Goal: Answer question/provide support: Answer question/provide support

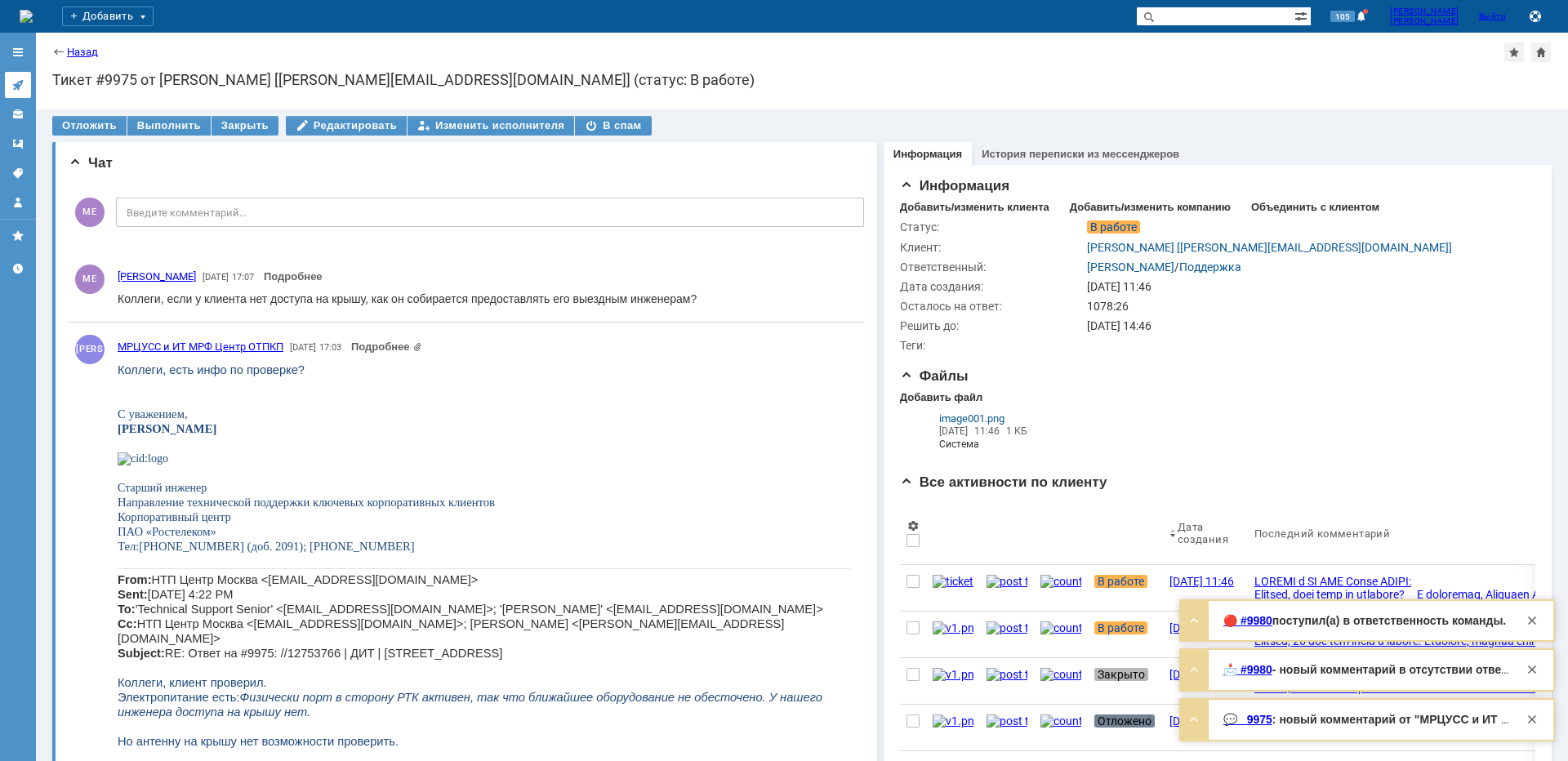
click at [23, 80] on icon at bounding box center [18, 85] width 13 height 13
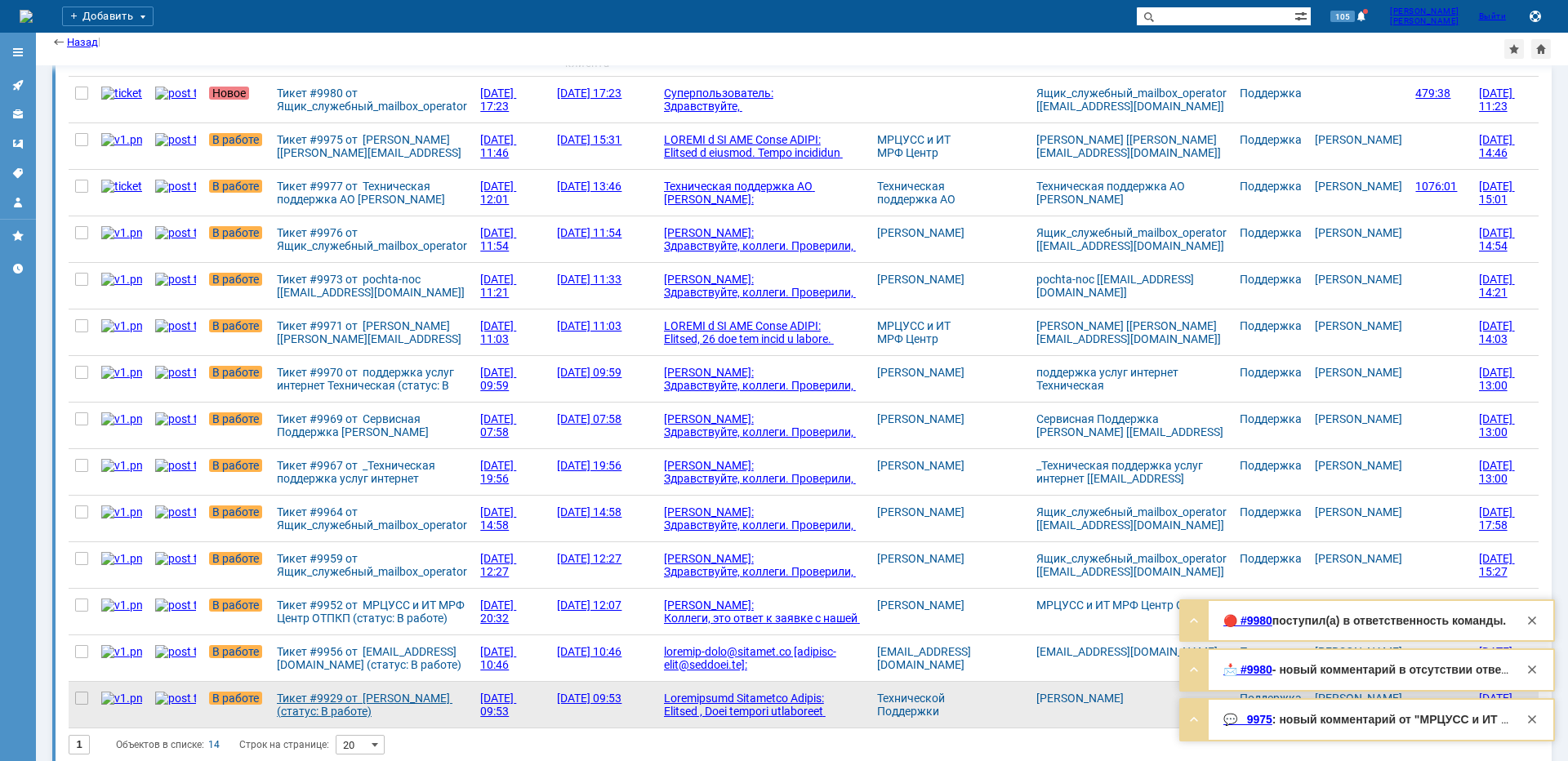
scroll to position [133, 0]
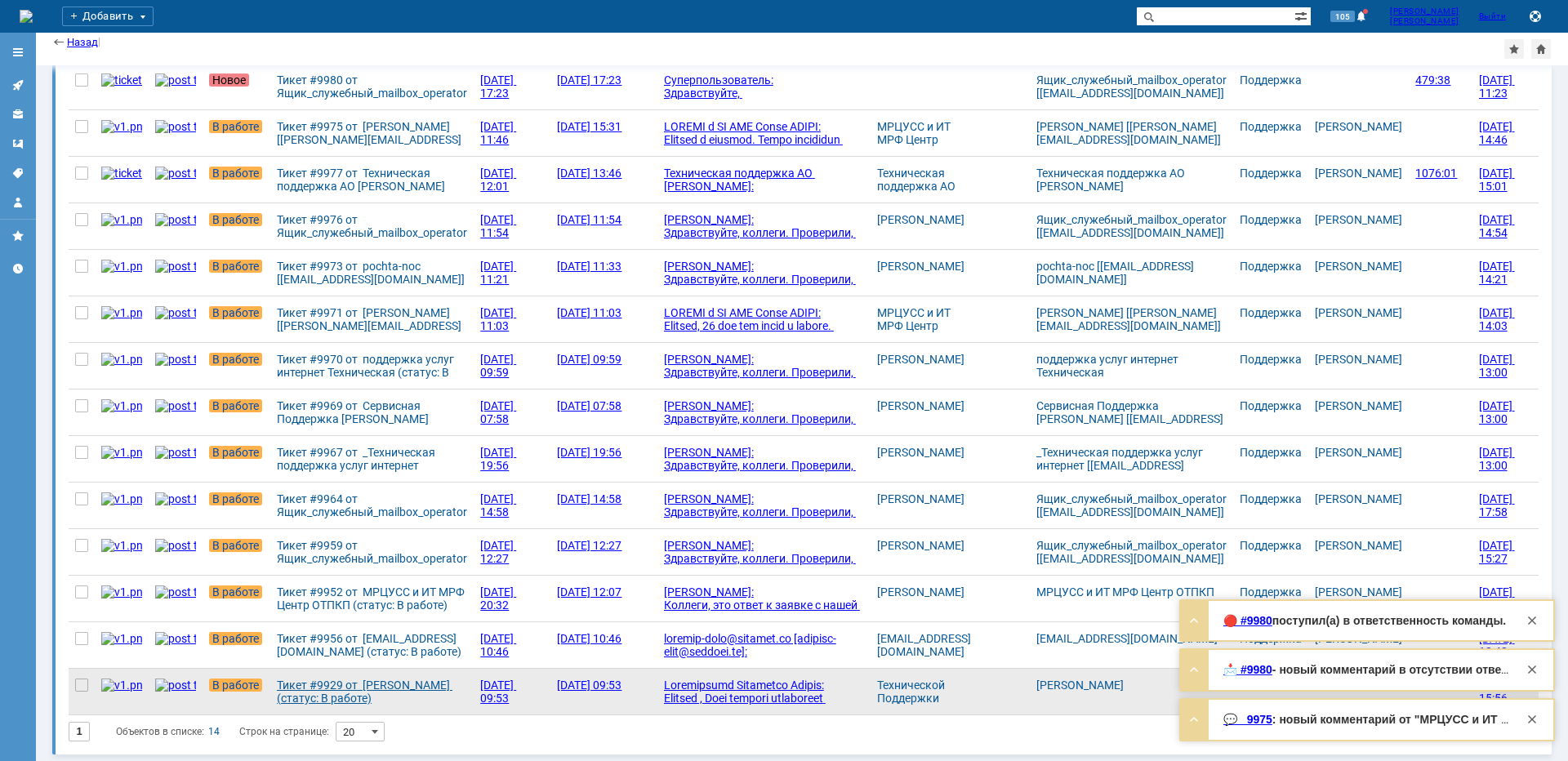
click at [352, 691] on div "Тикет #9929 от [PERSON_NAME] (статус: В работе)" at bounding box center [371, 691] width 190 height 26
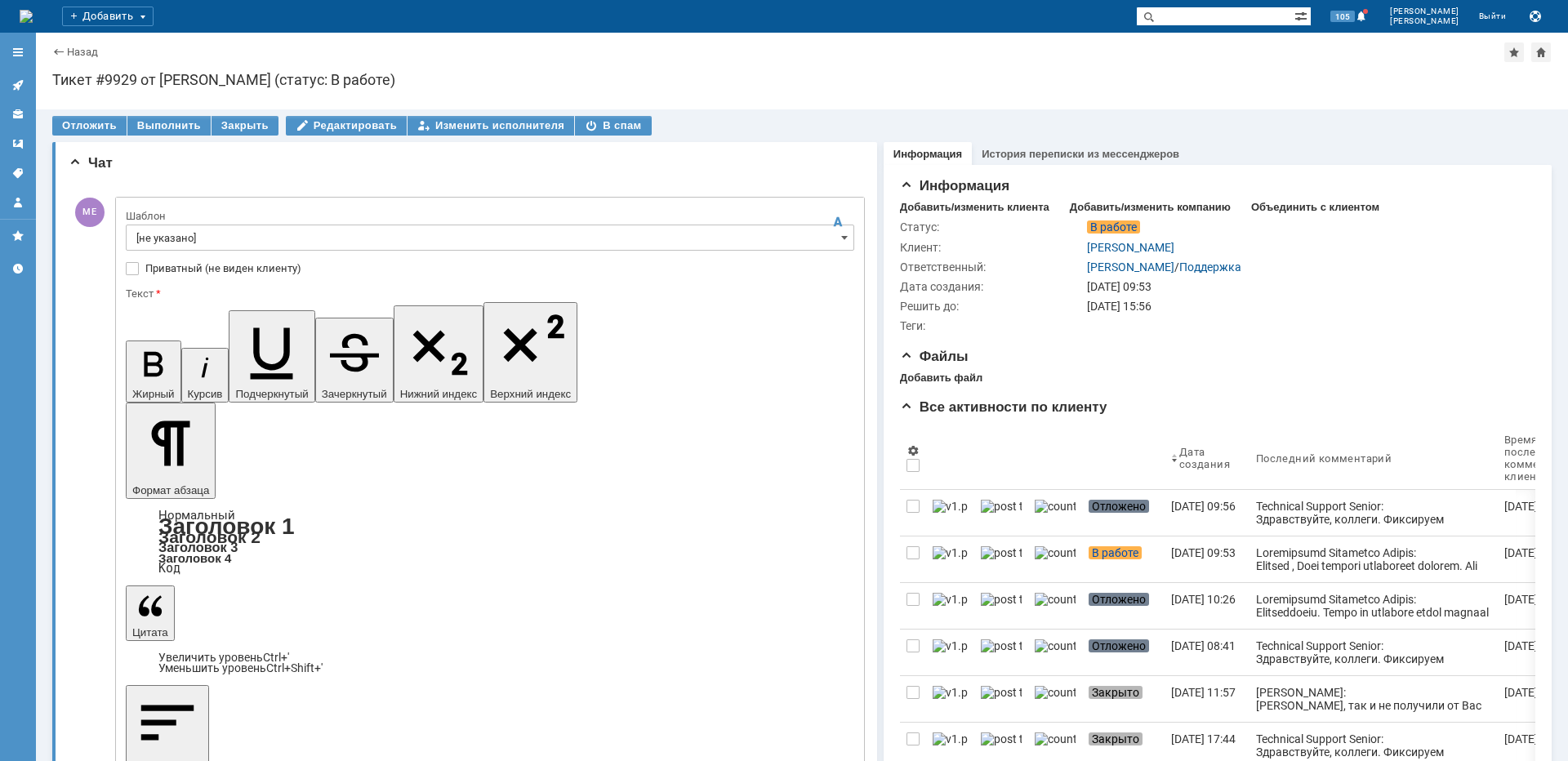
click at [267, 231] on input "[не указано]" at bounding box center [490, 237] width 729 height 26
type input "[не указано]"
drag, startPoint x: 184, startPoint y: 4796, endPoint x: 229, endPoint y: 4736, distance: 75.0
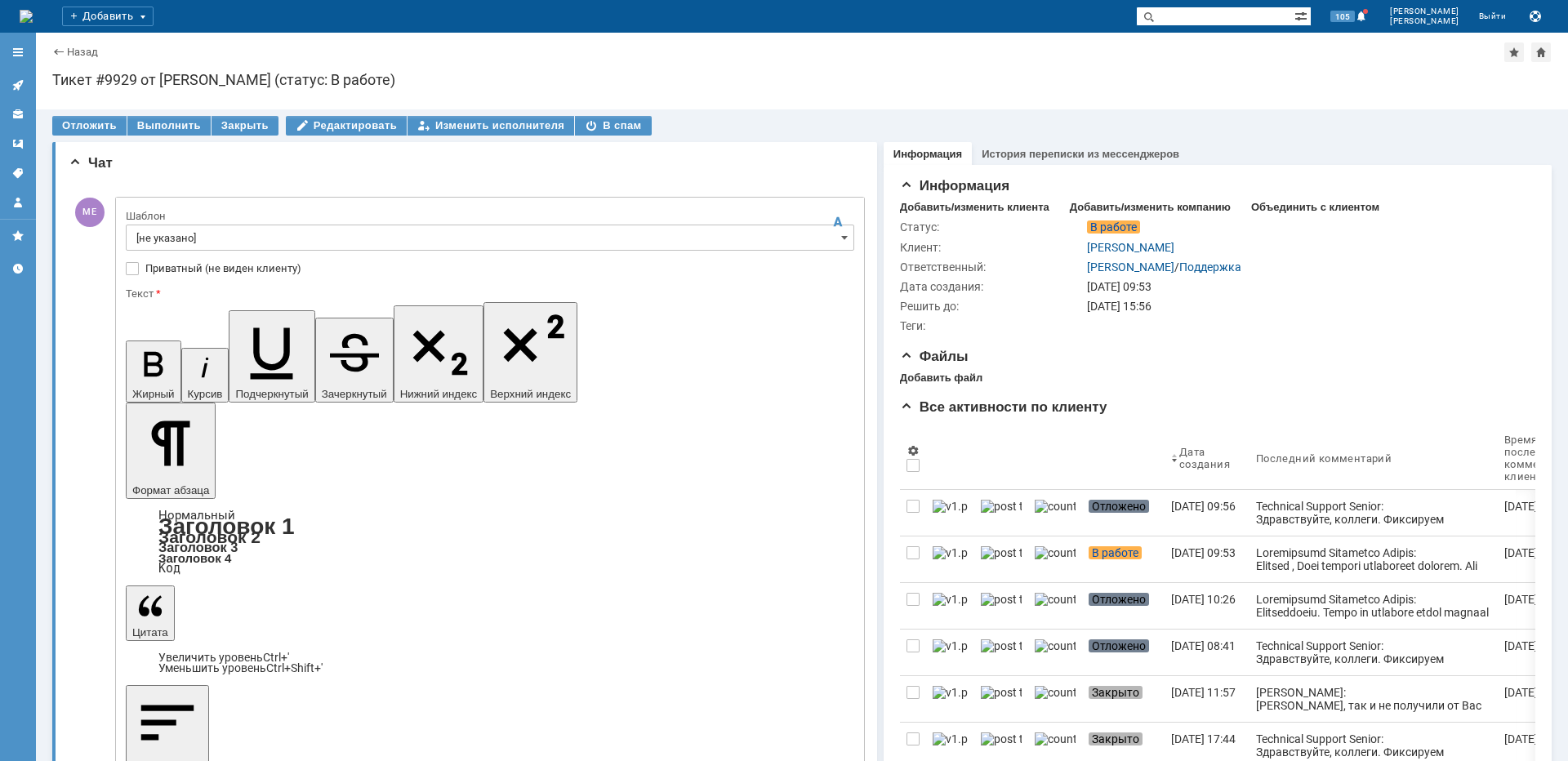
click at [255, 245] on input "[не указано]" at bounding box center [490, 237] width 729 height 26
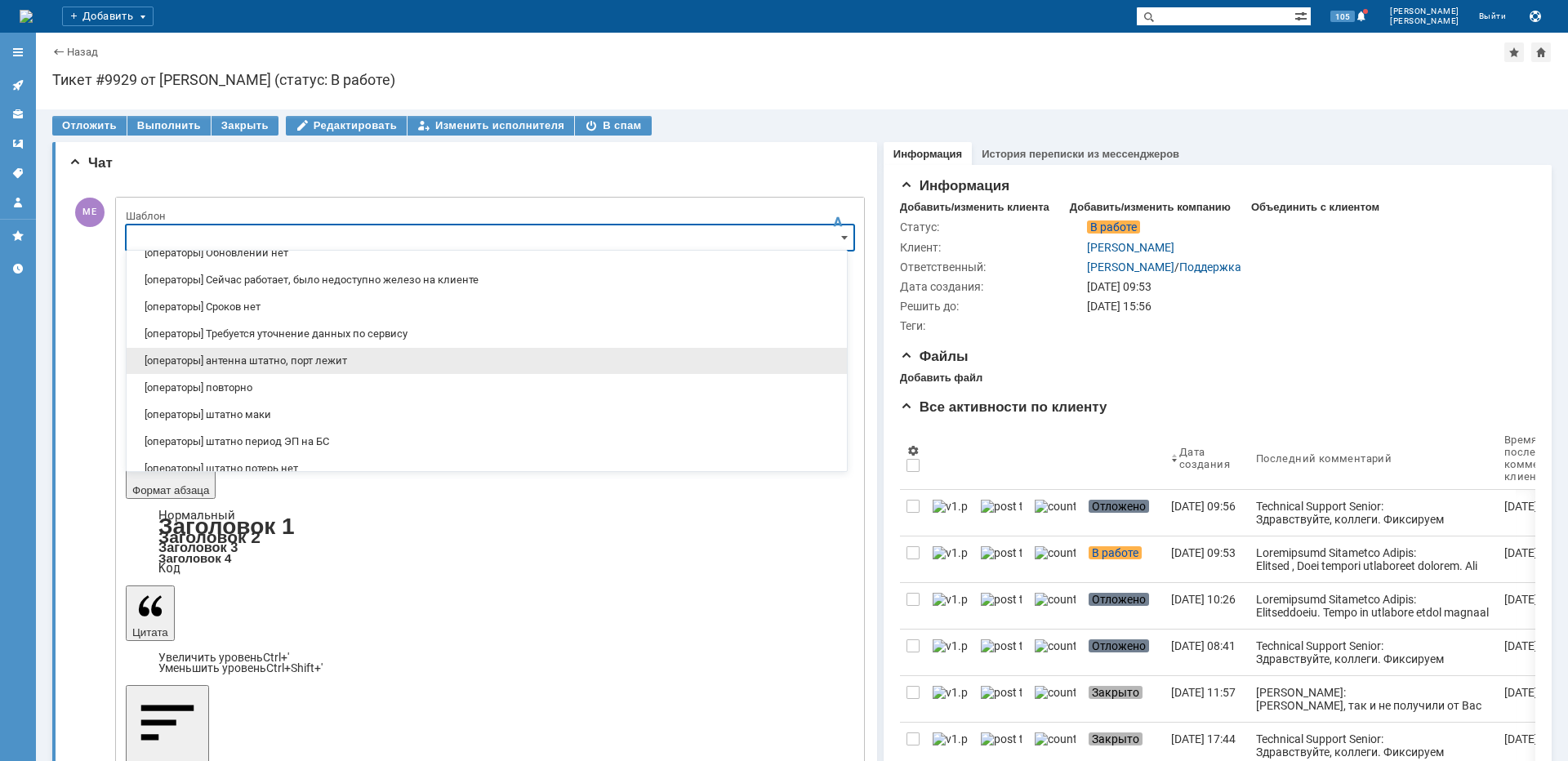
scroll to position [163, 0]
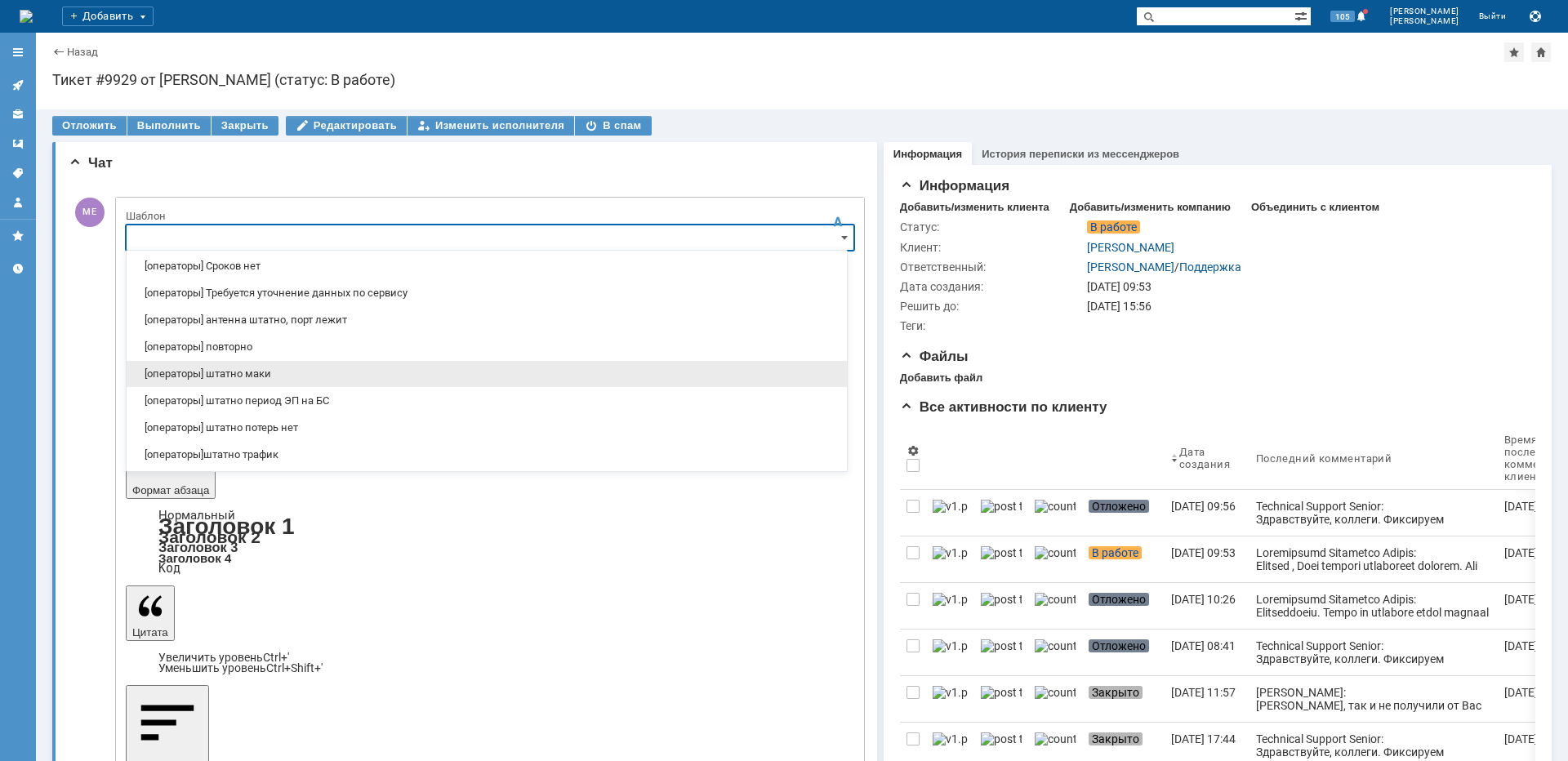
click at [314, 379] on span "[операторы] штатно маки" at bounding box center [487, 374] width 701 height 13
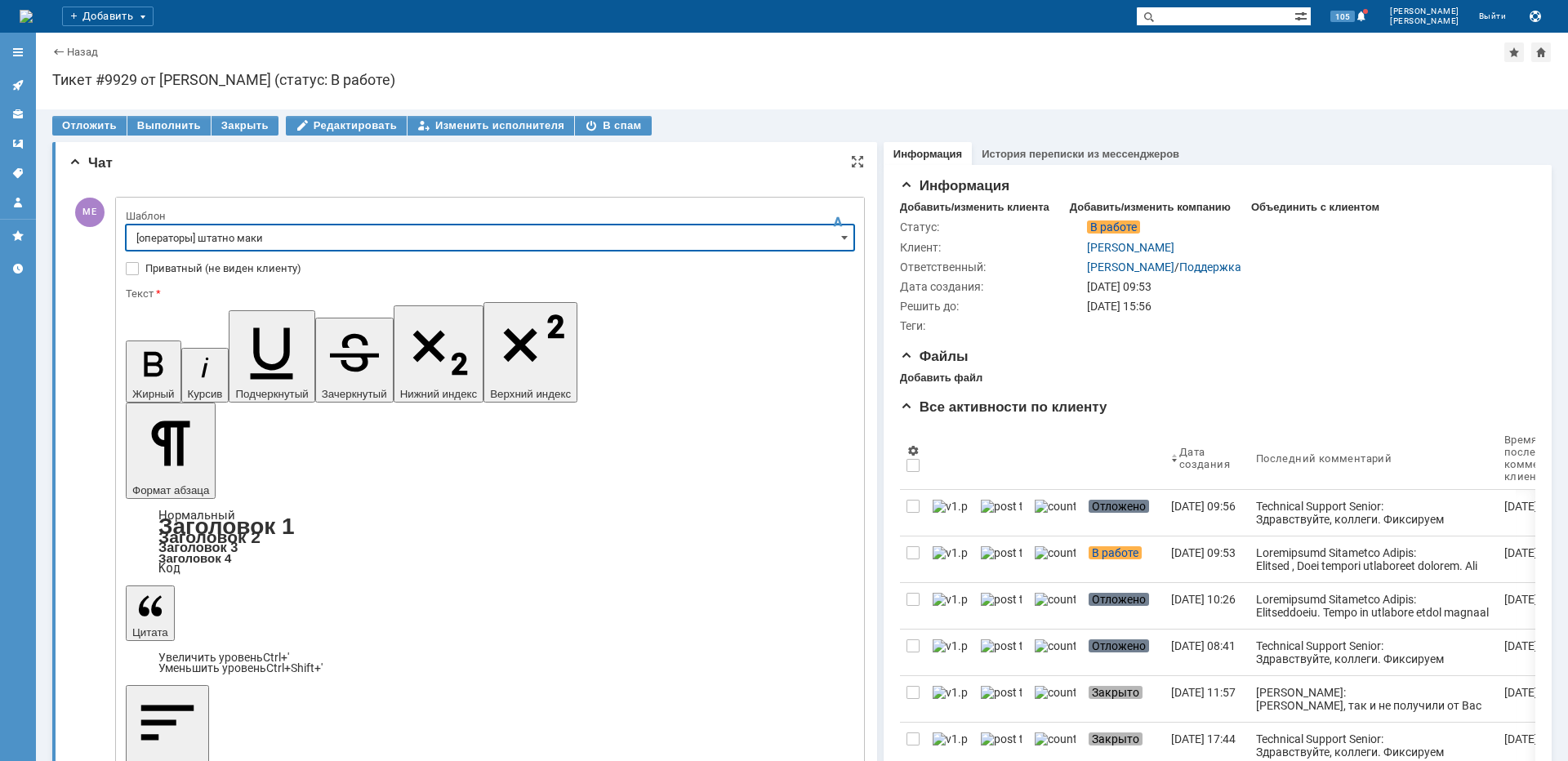
type input "[операторы] штатно маки"
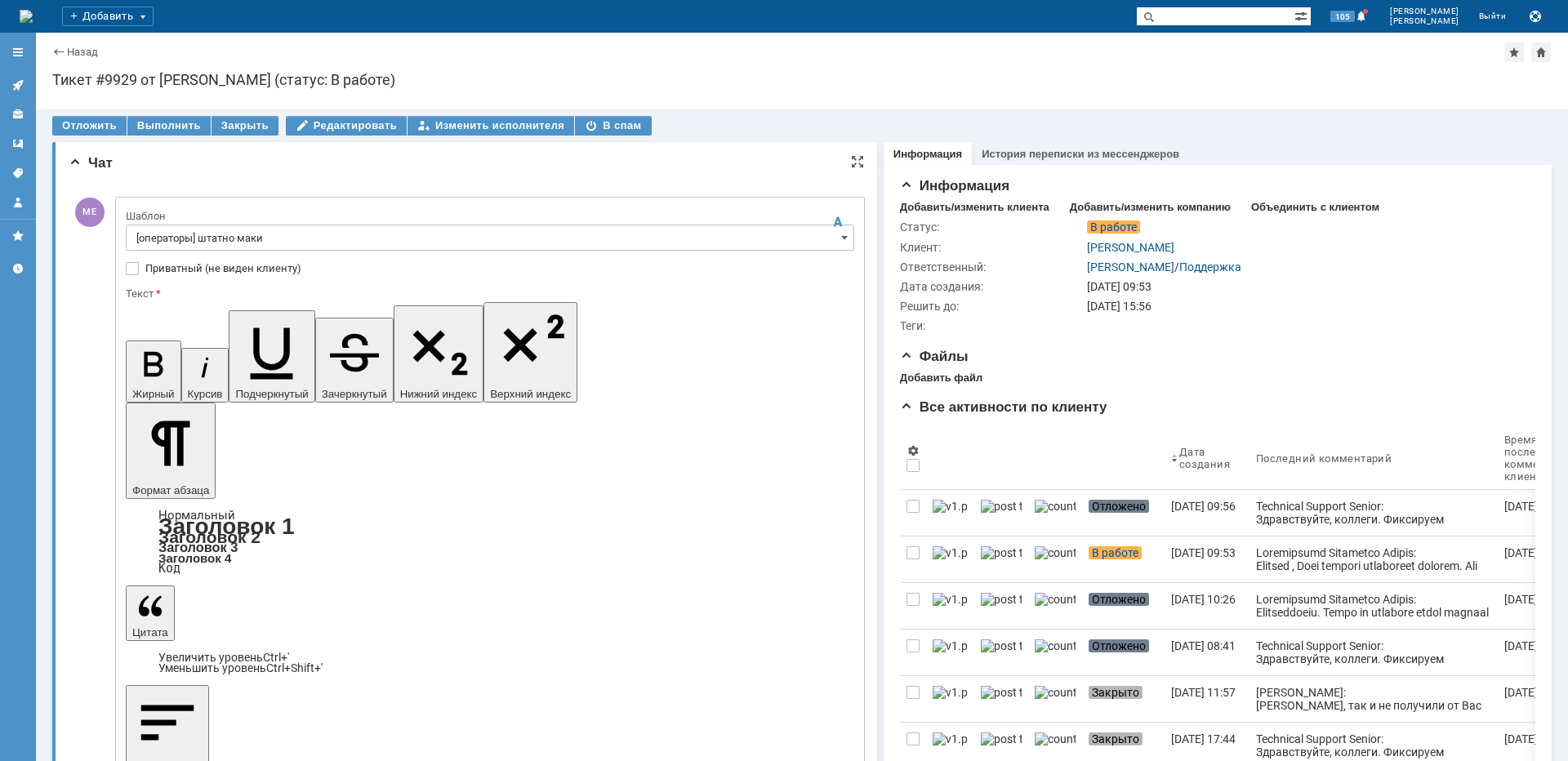
drag, startPoint x: 226, startPoint y: 4712, endPoint x: 34, endPoint y: 4693, distance: 192.9
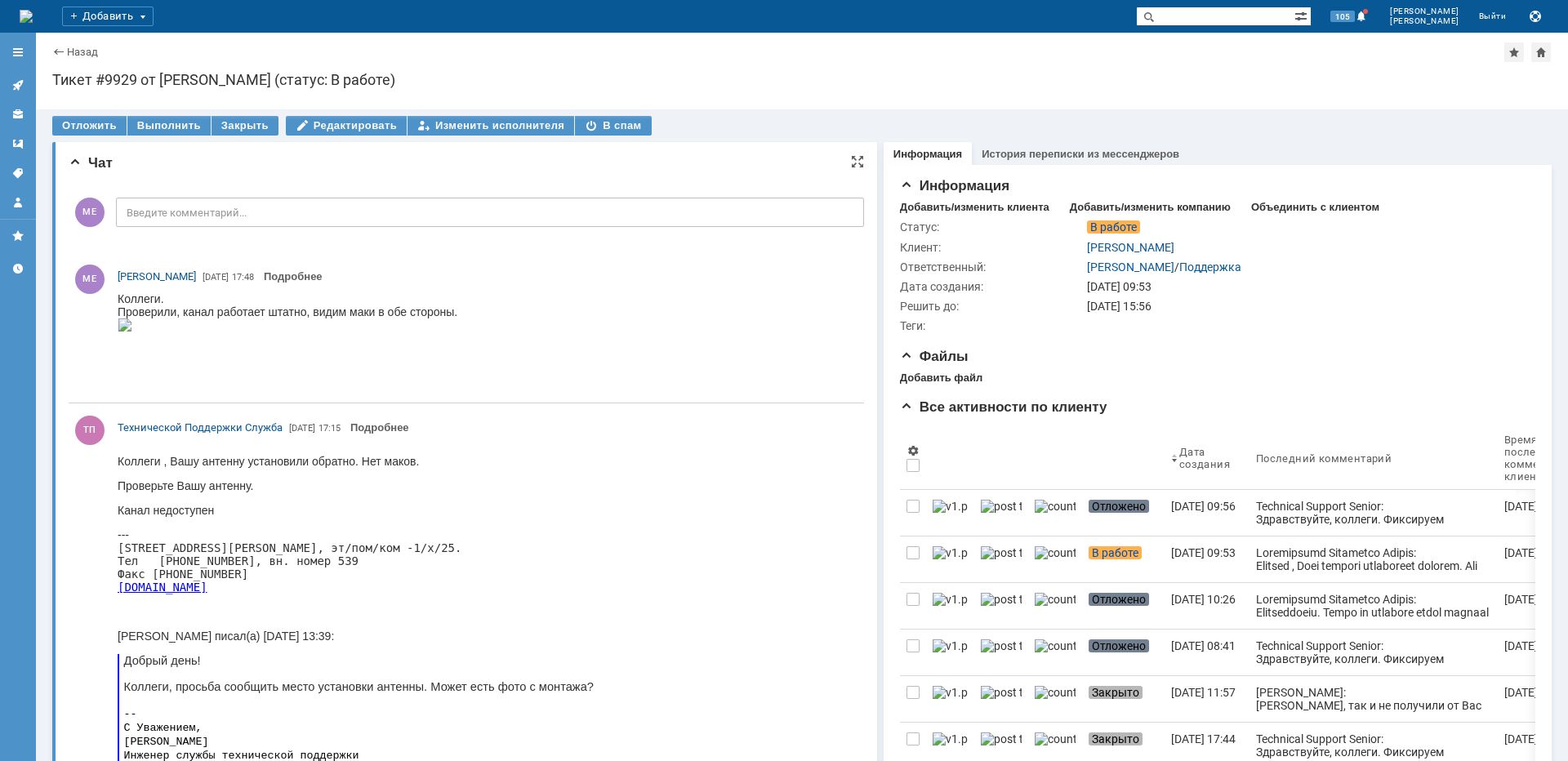
scroll to position [0, 0]
click at [22, 90] on icon at bounding box center [18, 85] width 13 height 13
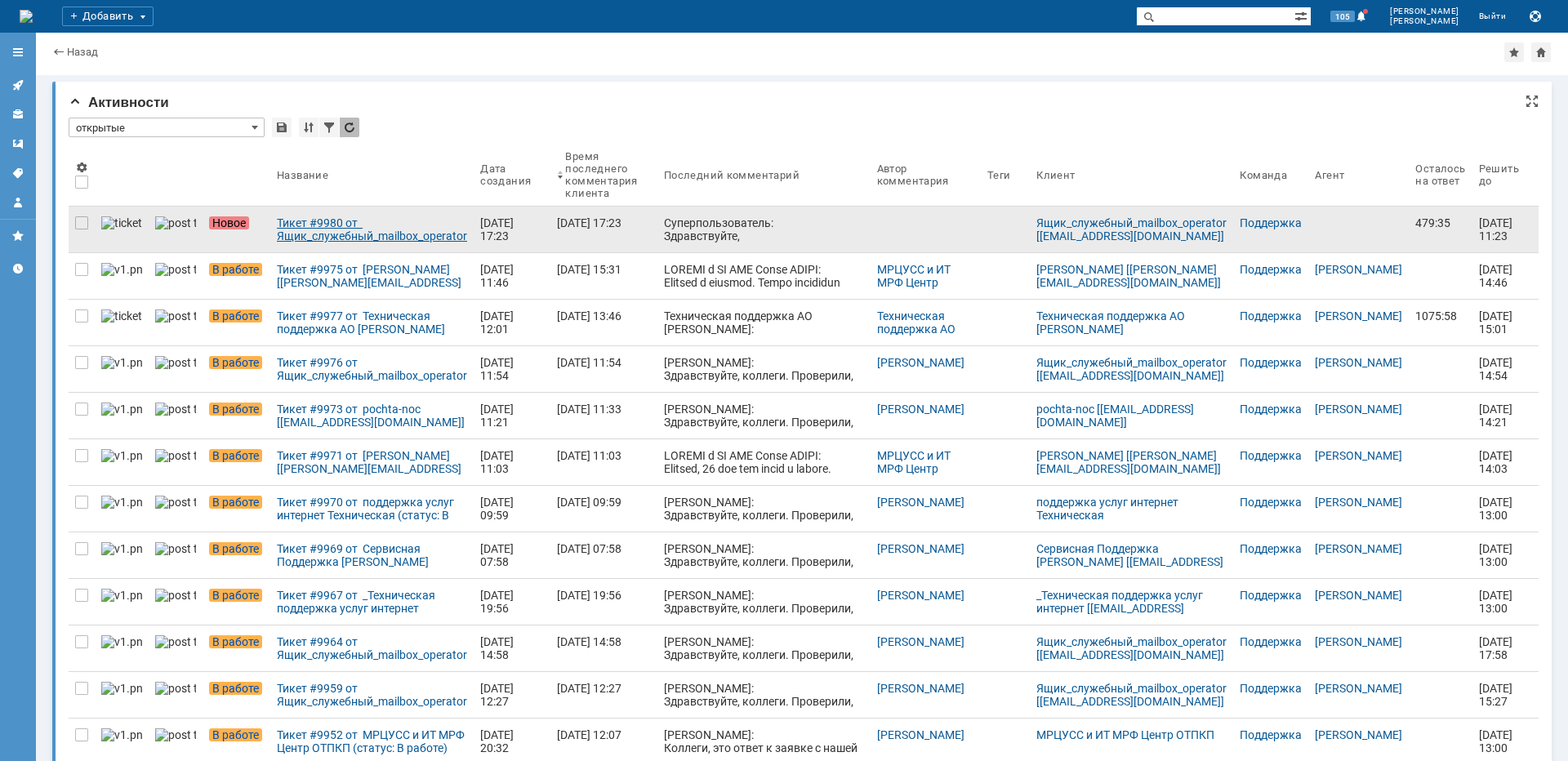
click at [357, 231] on div "Тикет #9980 от Ящик_служебный_mailbox_operator [[EMAIL_ADDRESS][DOMAIN_NAME]] (…" at bounding box center [371, 229] width 190 height 26
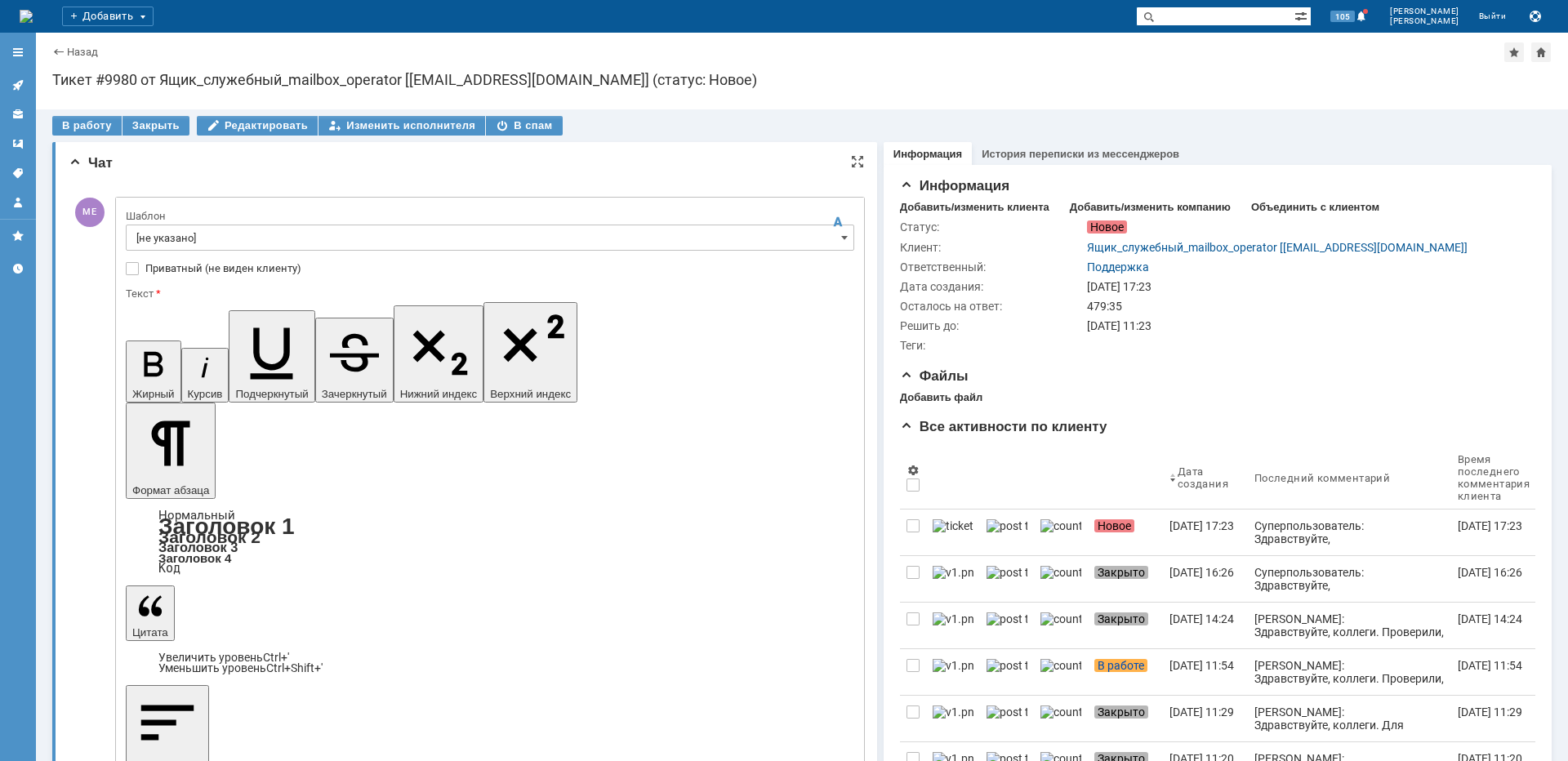
click at [166, 242] on input "[не указано]" at bounding box center [490, 237] width 729 height 26
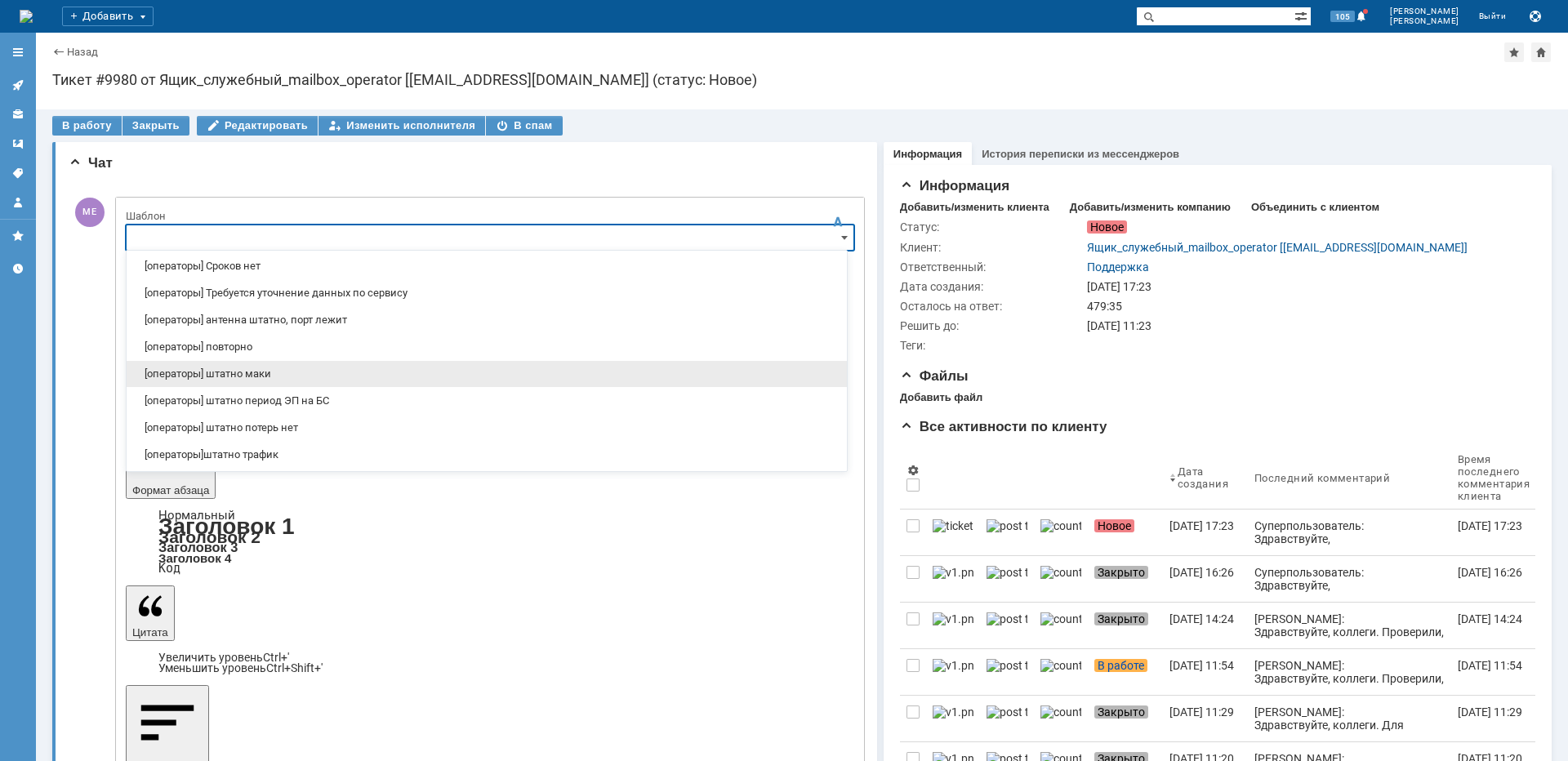
scroll to position [245, 0]
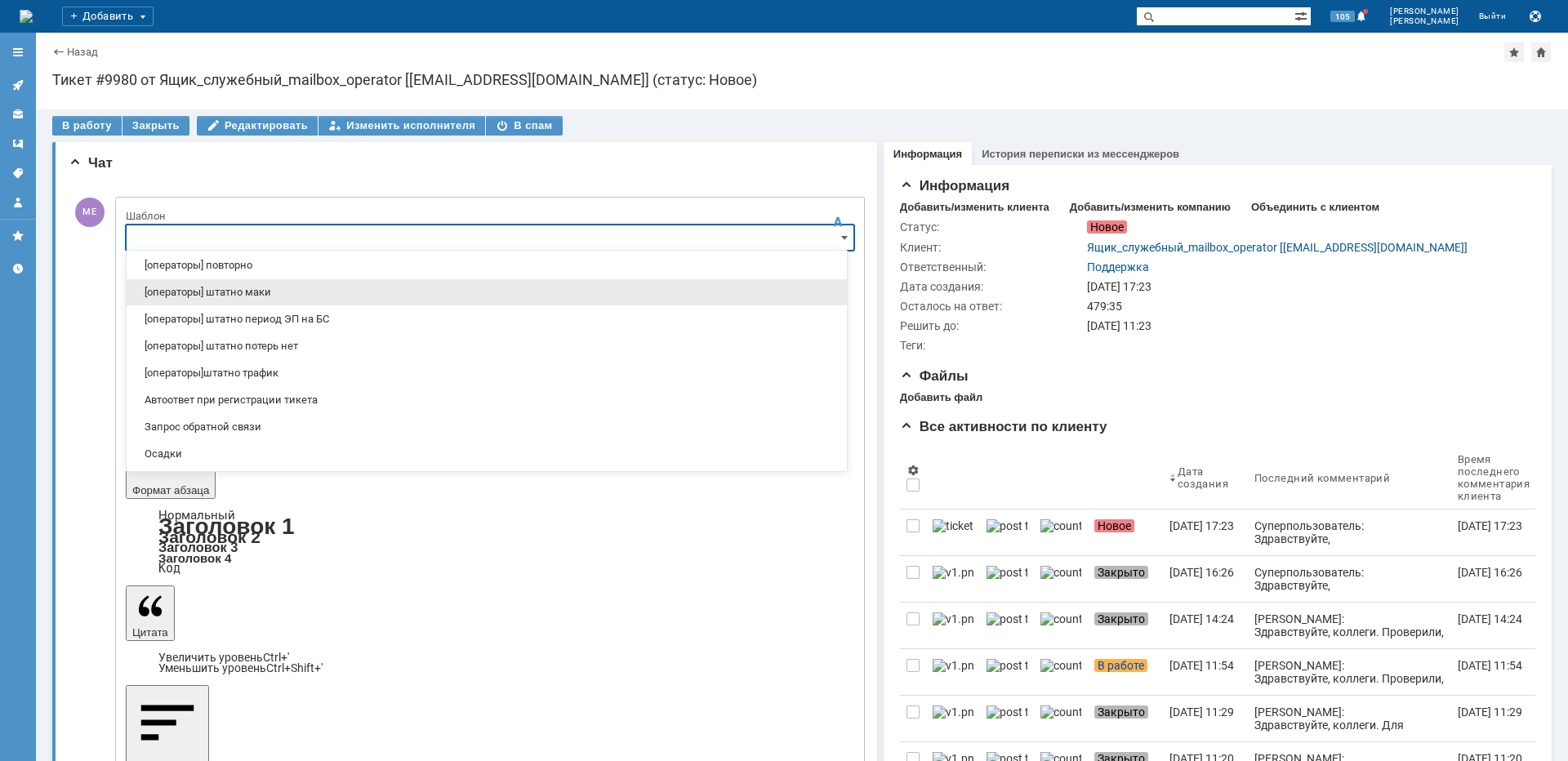
click at [257, 294] on span "[операторы] штатно маки" at bounding box center [487, 292] width 701 height 13
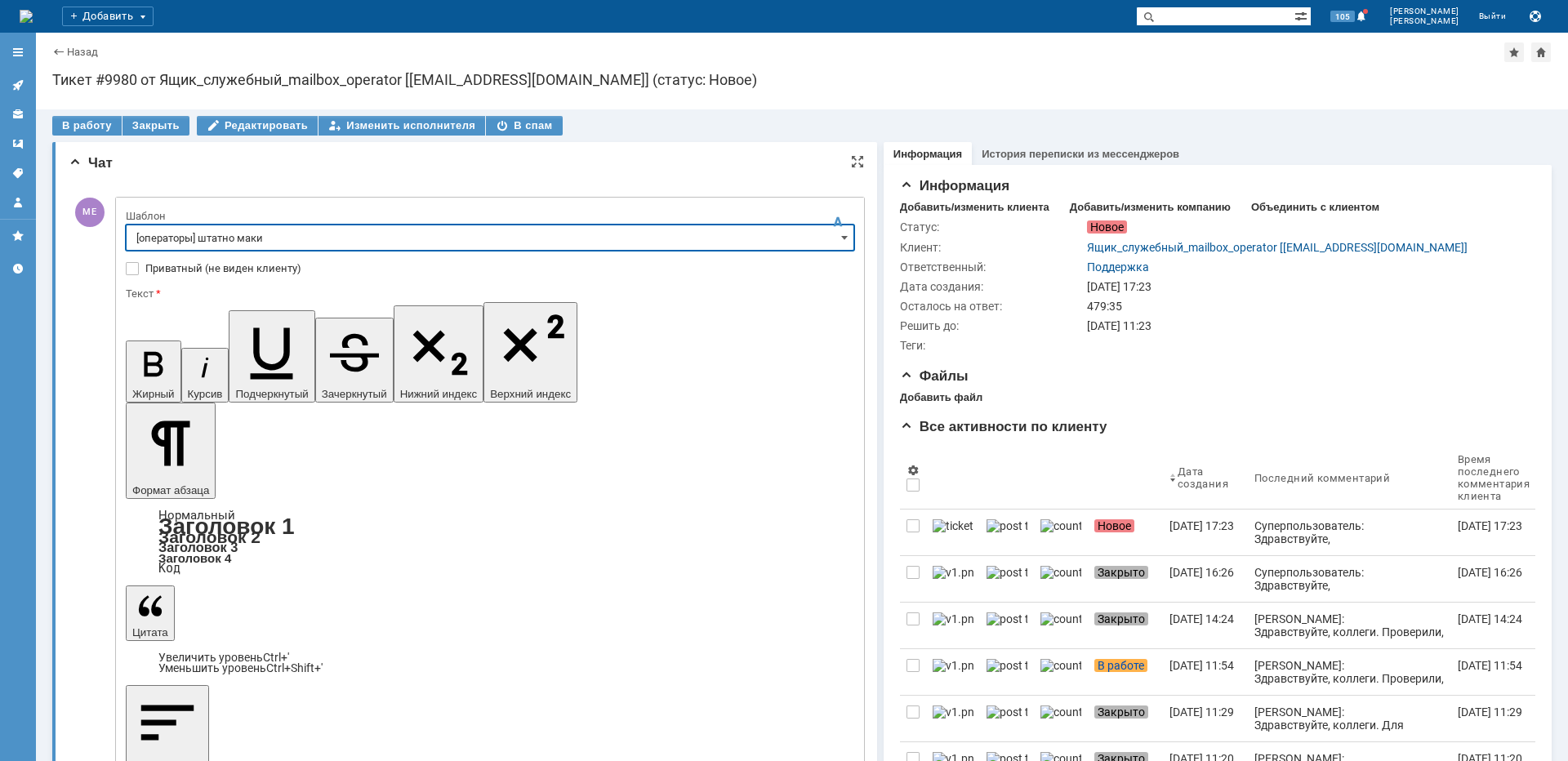
type input "[операторы] штатно маки"
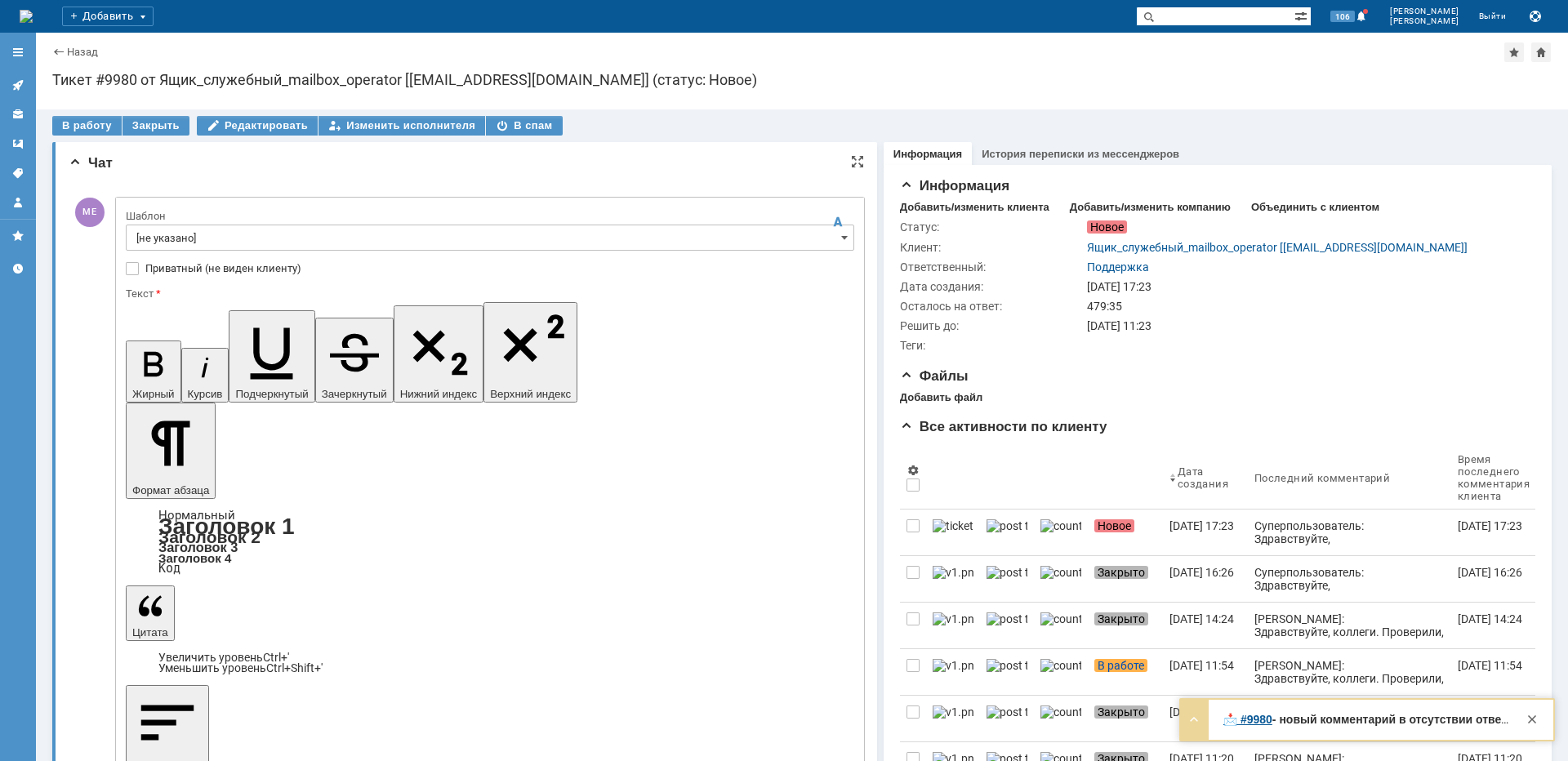
scroll to position [0, 0]
click at [205, 244] on input "[не указано]" at bounding box center [490, 237] width 729 height 26
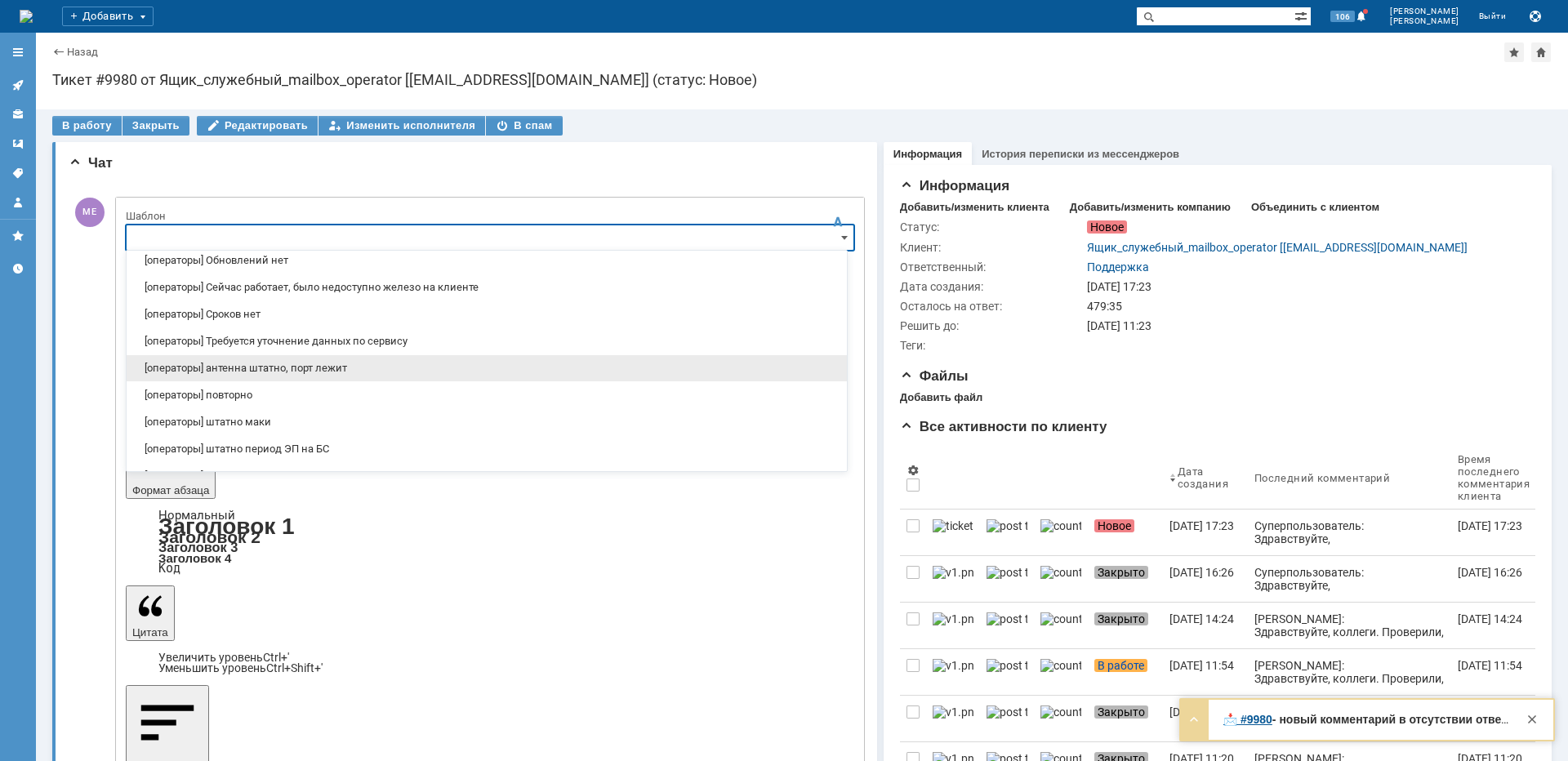
scroll to position [163, 0]
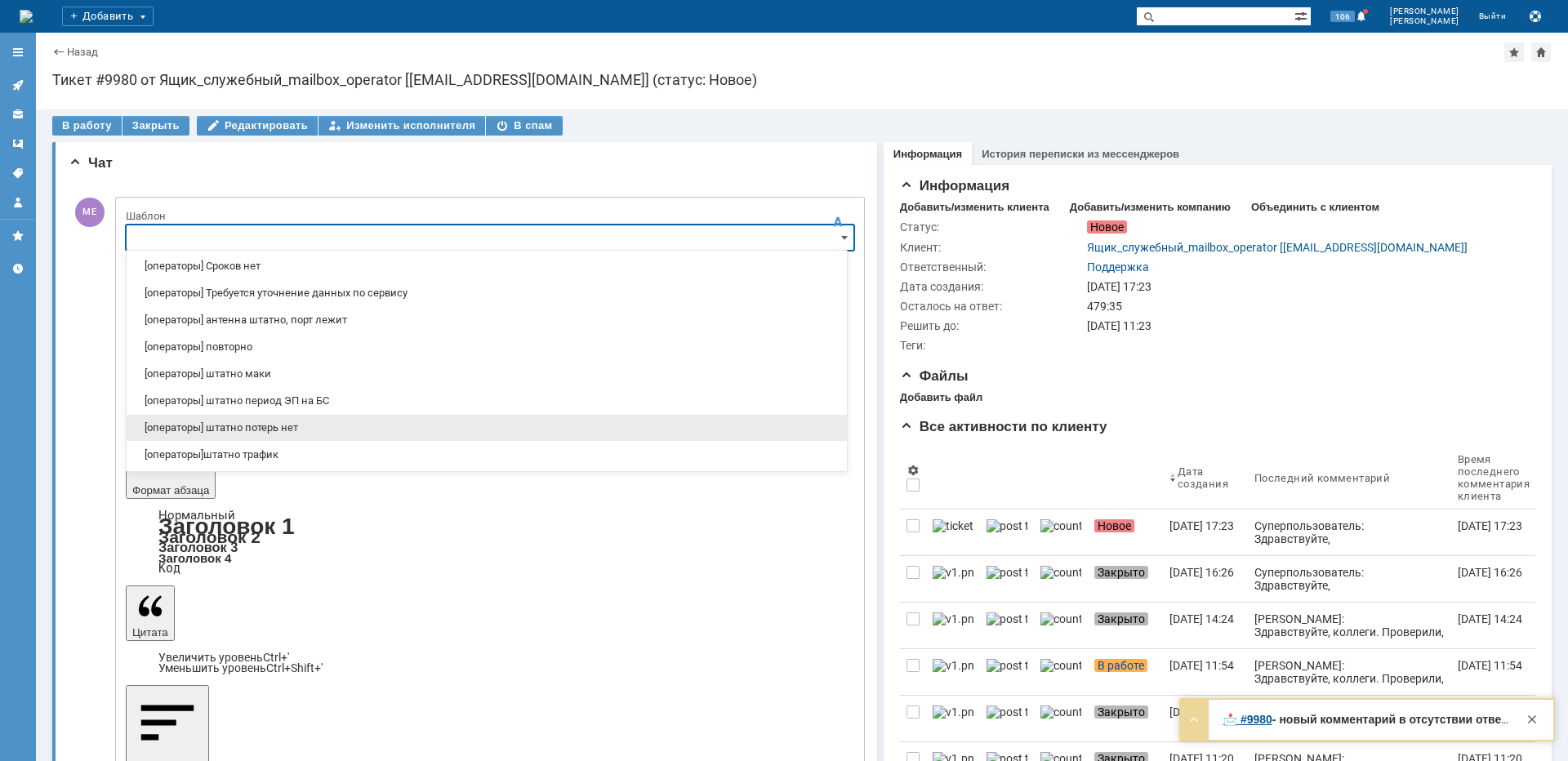
click at [273, 428] on span "[операторы] штатно потерь нет" at bounding box center [487, 427] width 701 height 13
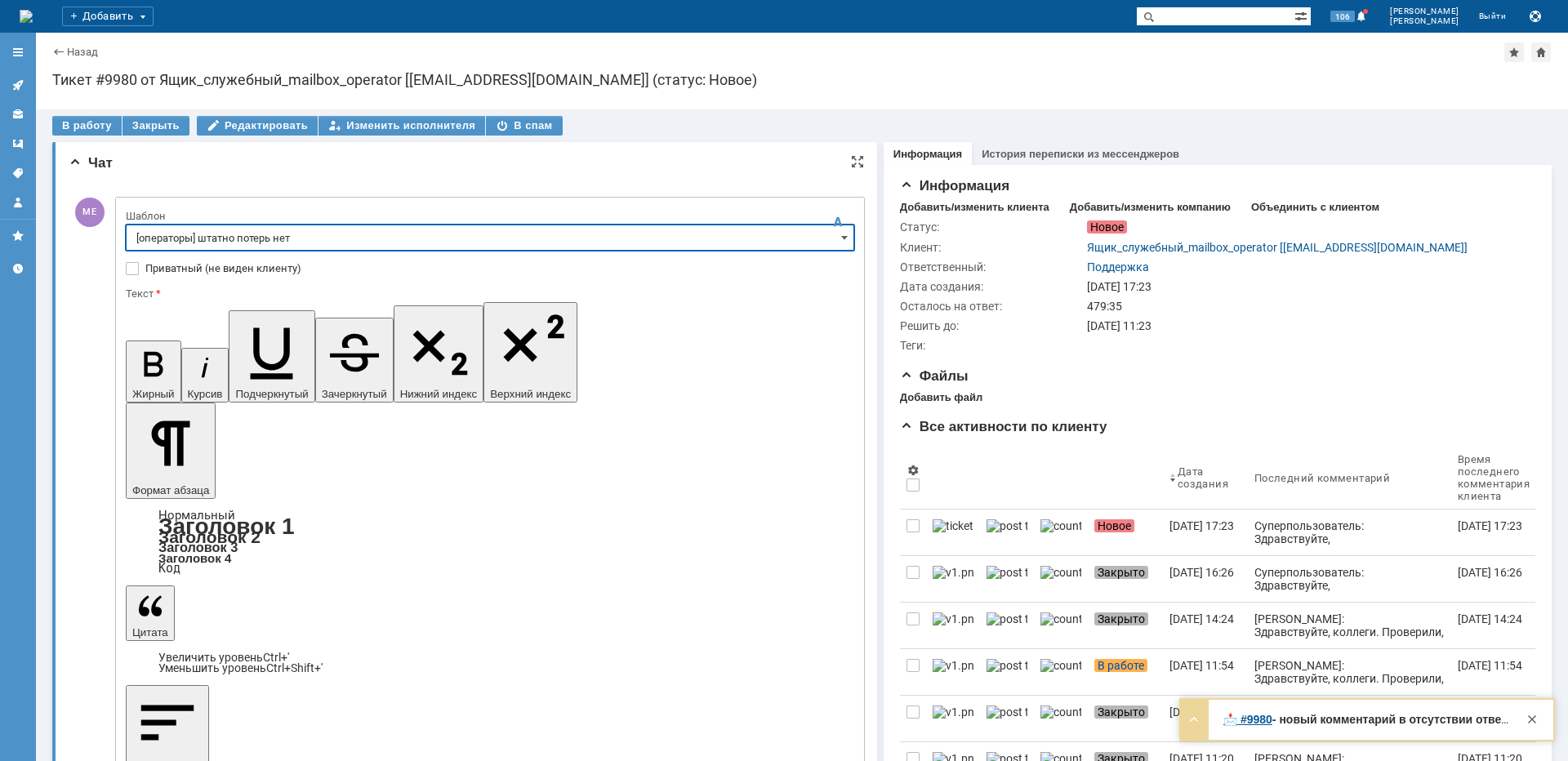
type input "[операторы] штатно потерь нет"
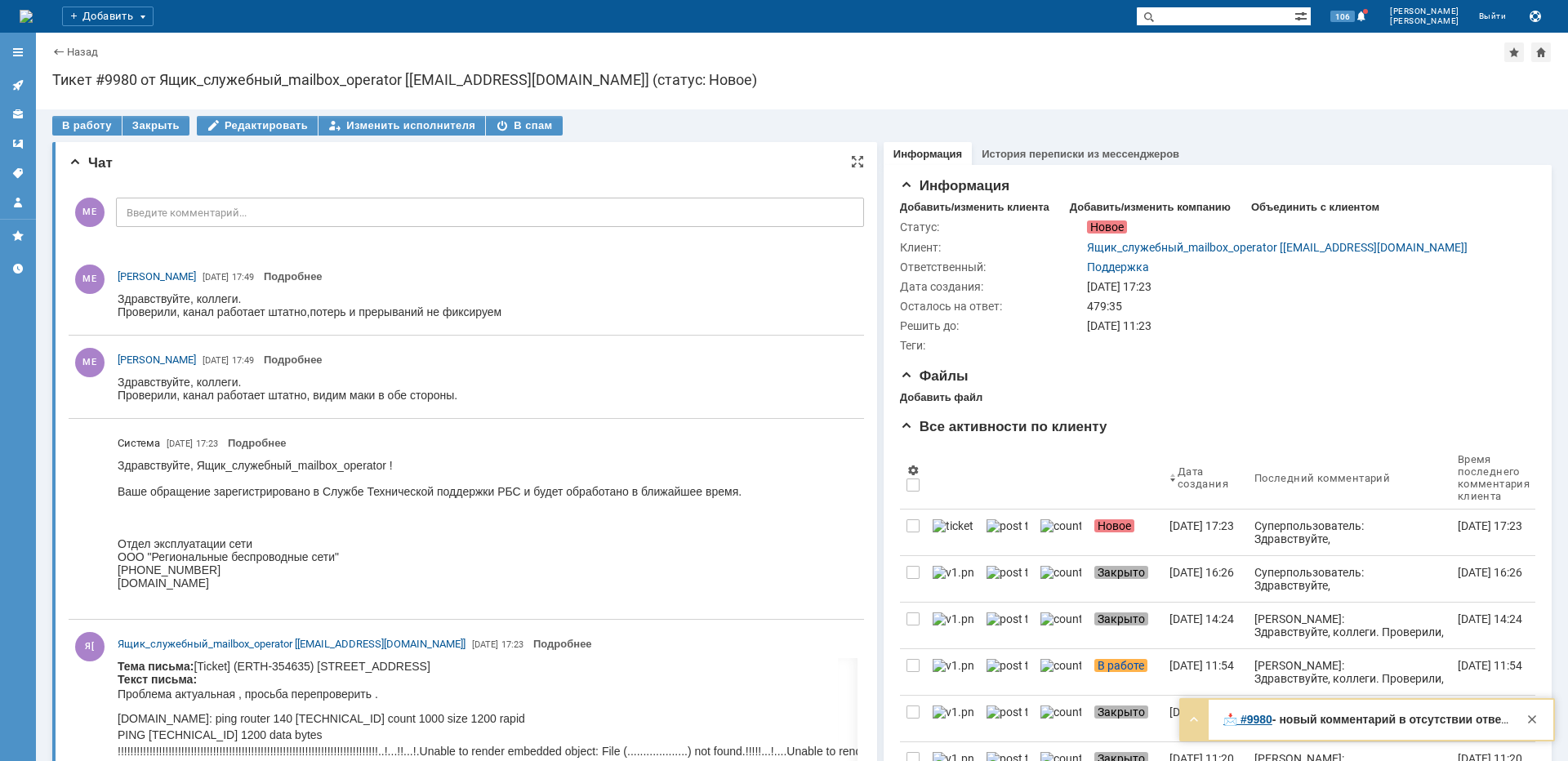
scroll to position [0, 0]
click at [12, 79] on icon at bounding box center [18, 85] width 13 height 13
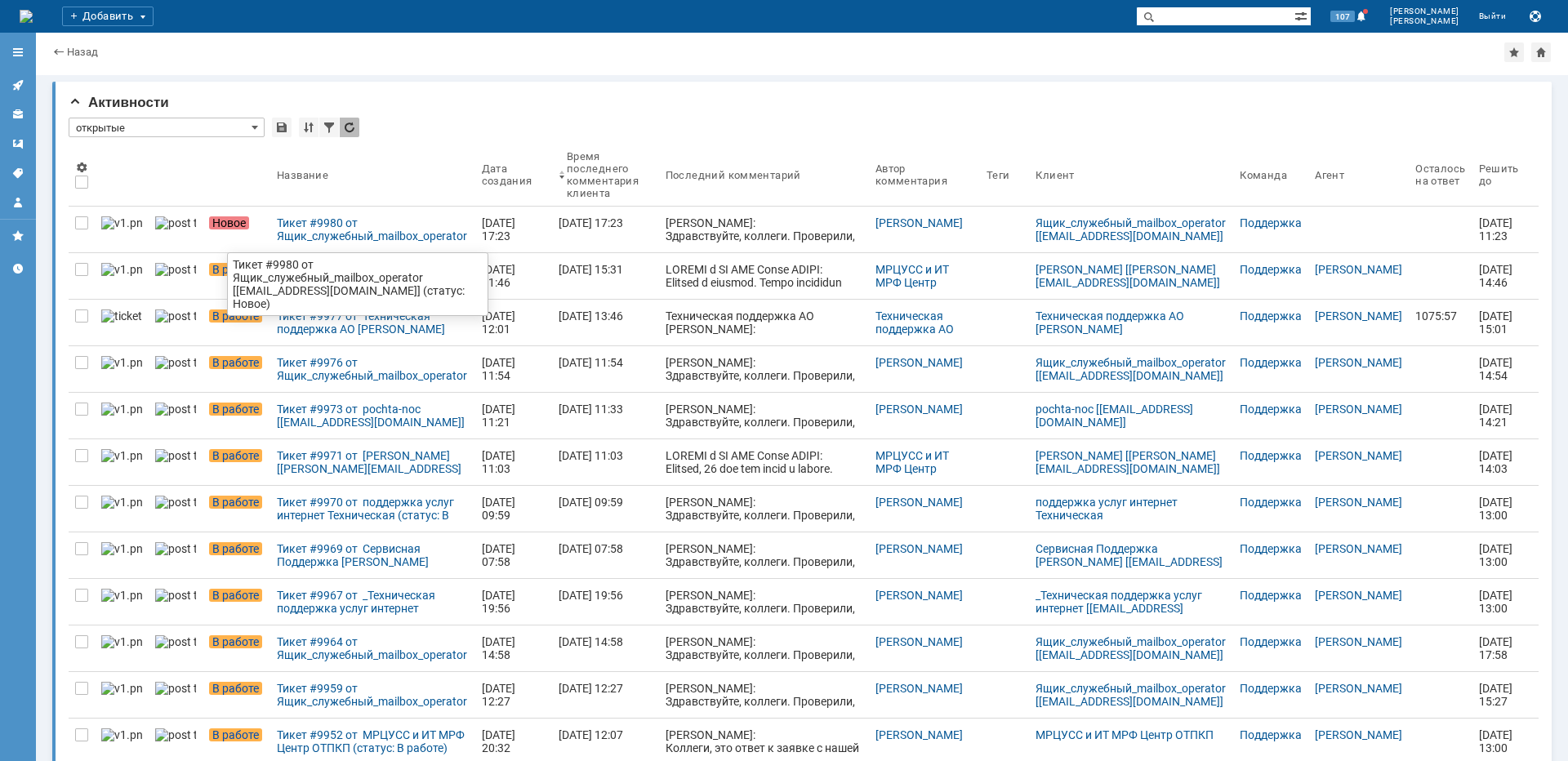
click at [338, 230] on div "Тикет #9980 от Ящик_служебный_mailbox_operator [[EMAIL_ADDRESS][DOMAIN_NAME]] (…" at bounding box center [372, 229] width 192 height 26
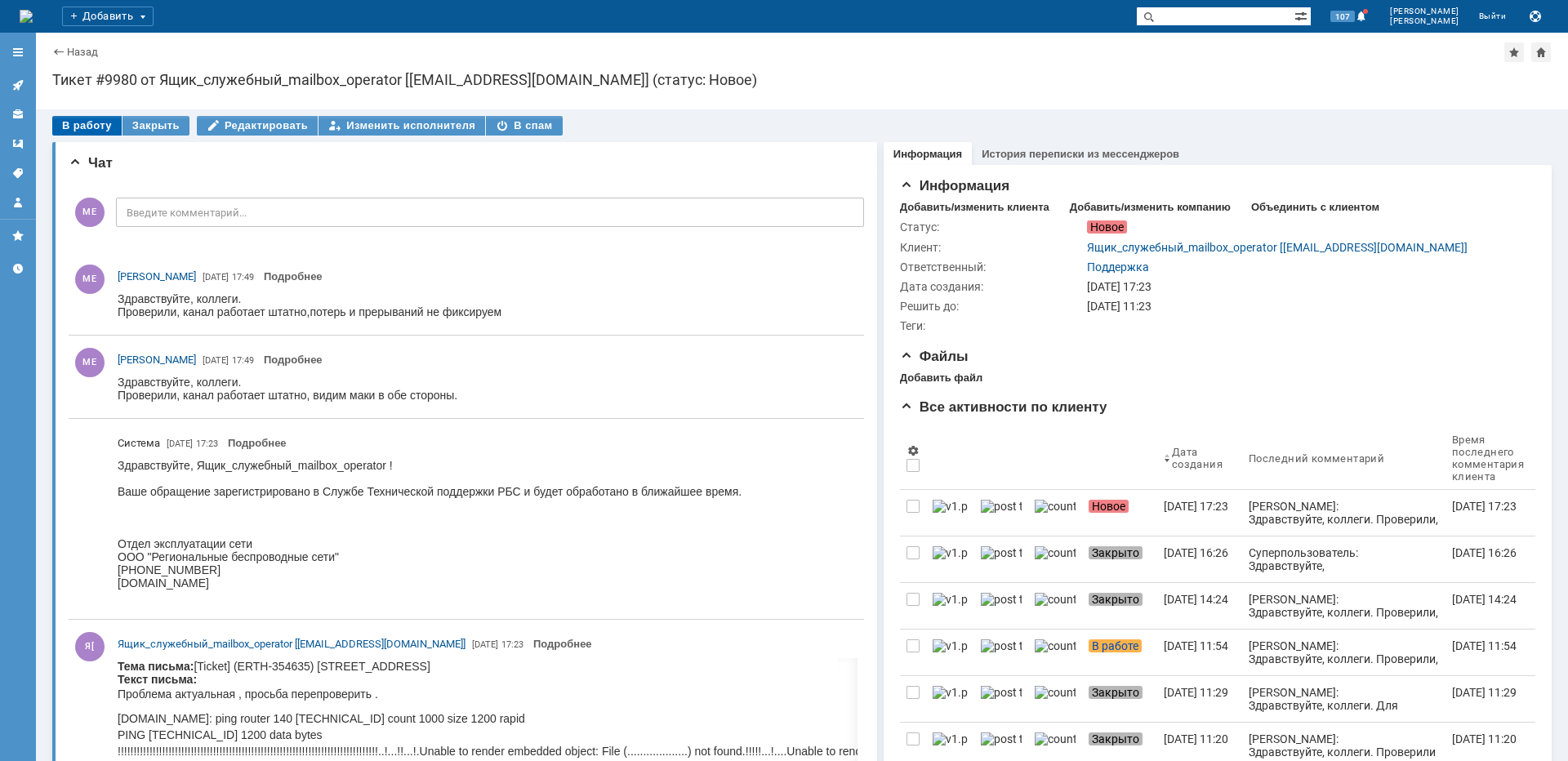
click at [87, 130] on div "В работу" at bounding box center [86, 125] width 70 height 19
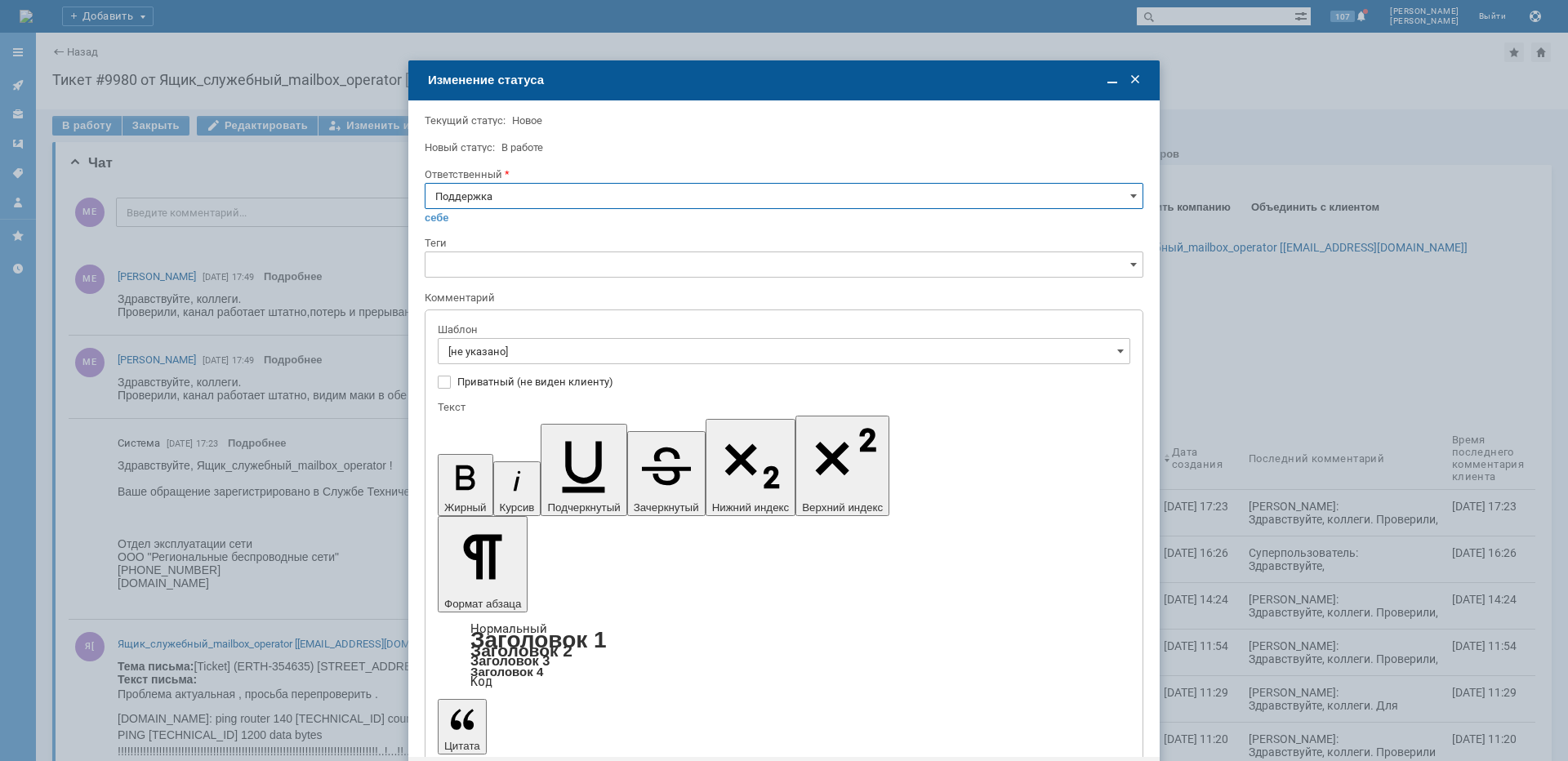
click at [506, 202] on input "Поддержка" at bounding box center [783, 195] width 719 height 26
click at [492, 359] on span "[PERSON_NAME]" at bounding box center [784, 361] width 698 height 13
type input "[PERSON_NAME]"
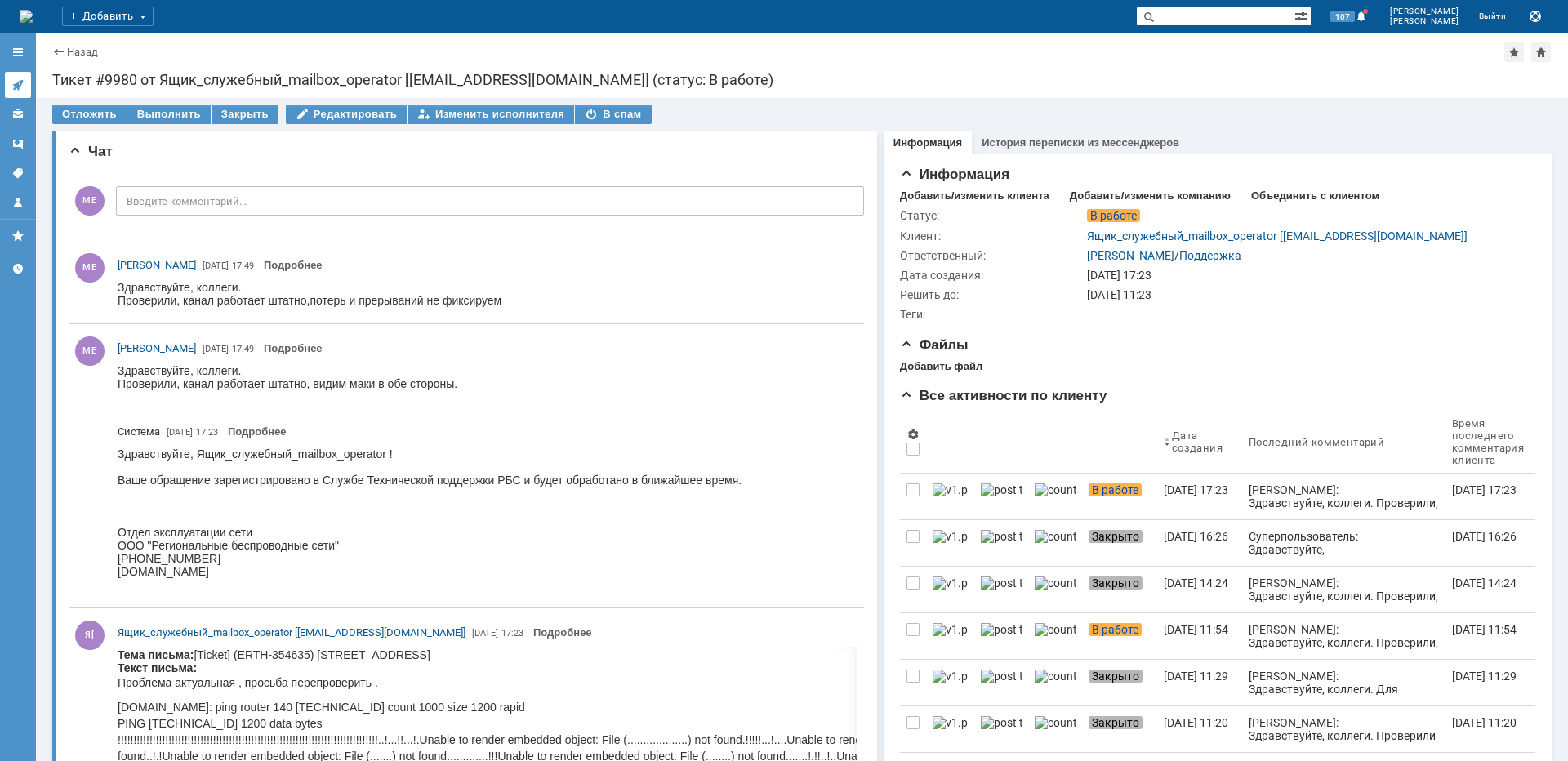
click at [25, 84] on link at bounding box center [18, 85] width 26 height 26
